Goal: Communication & Community: Answer question/provide support

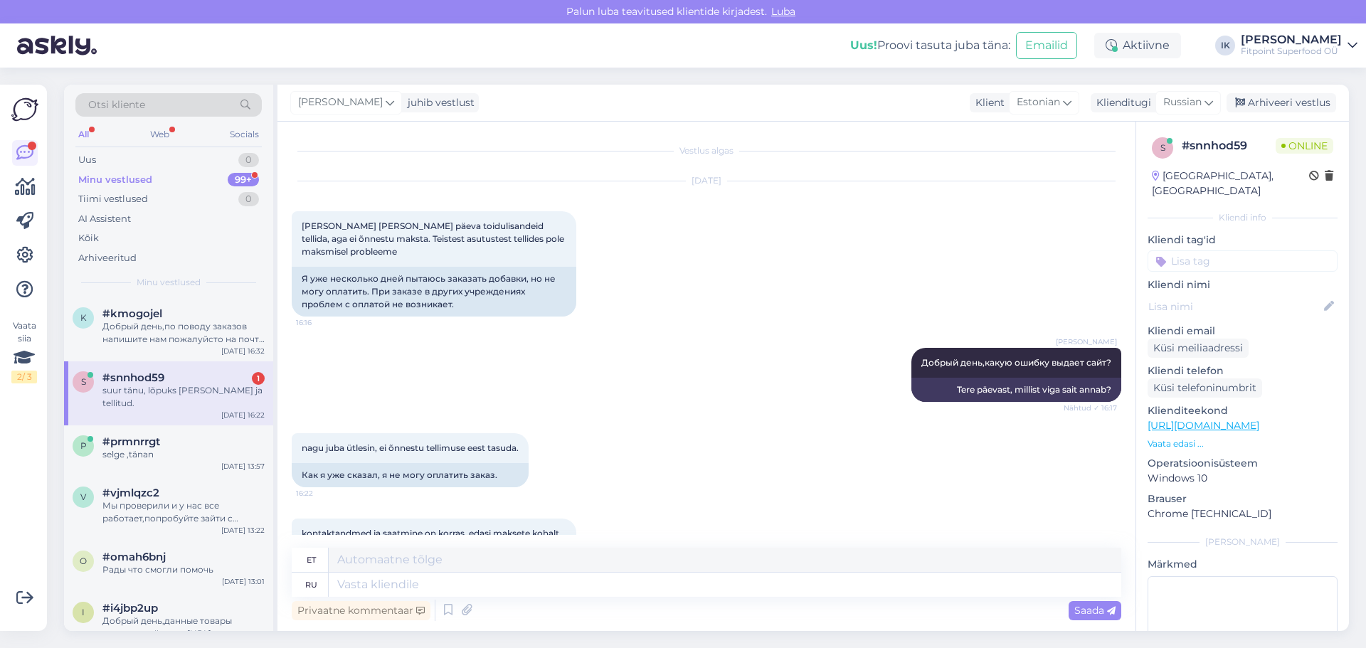
scroll to position [771, 0]
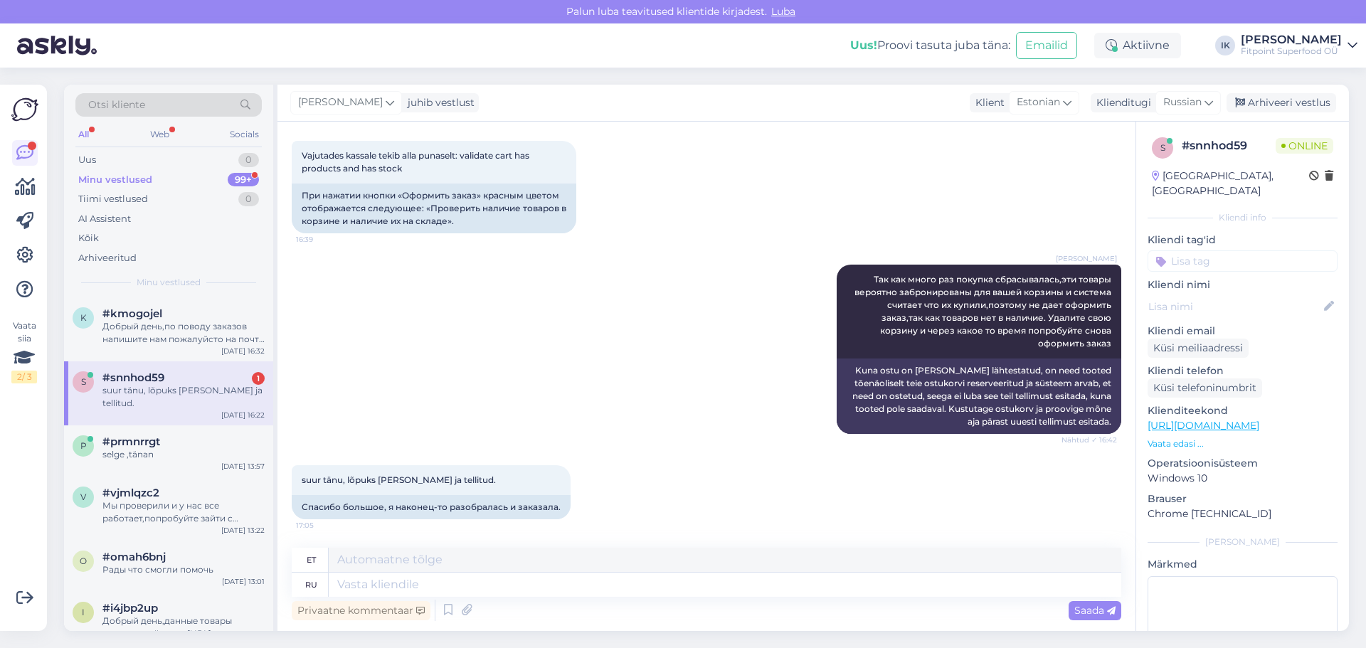
click at [534, 584] on textarea at bounding box center [725, 585] width 793 height 24
type textarea "H"
type textarea "f"
type textarea "Рады что смогли помочь"
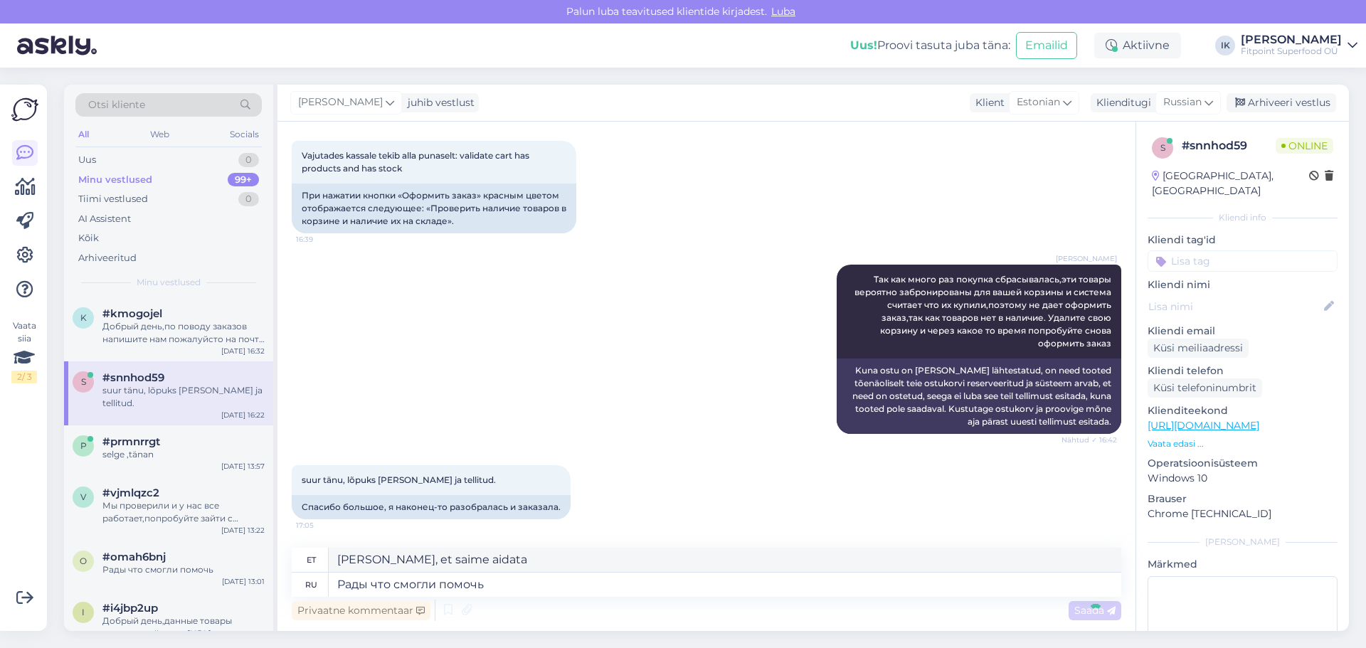
scroll to position [856, 0]
